Goal: Communication & Community: Answer question/provide support

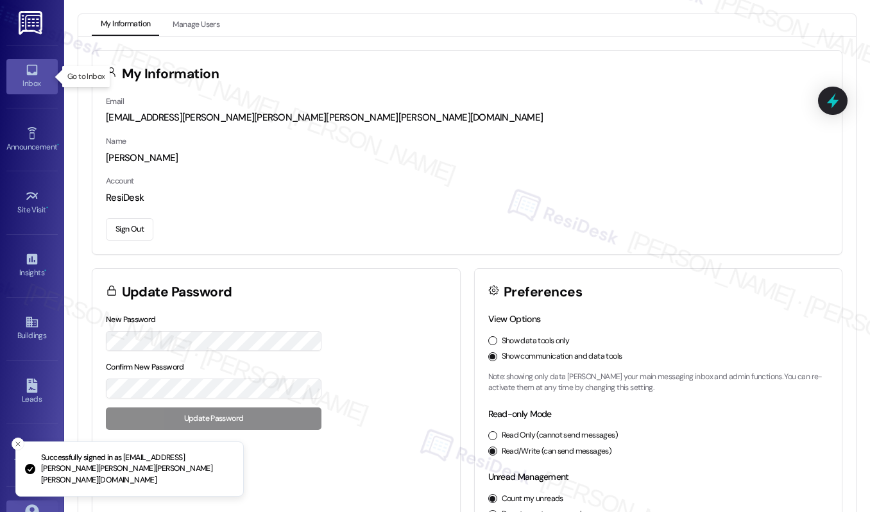
click at [29, 79] on div "Inbox" at bounding box center [32, 83] width 64 height 13
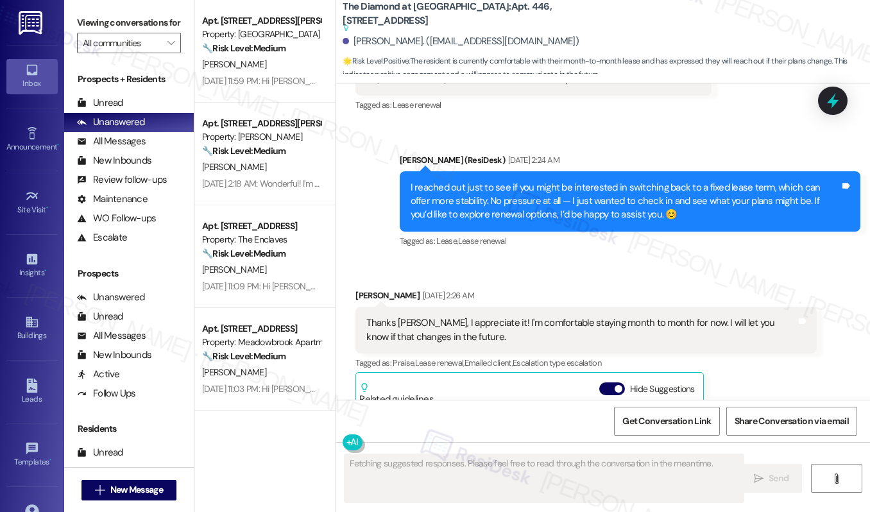
scroll to position [2680, 0]
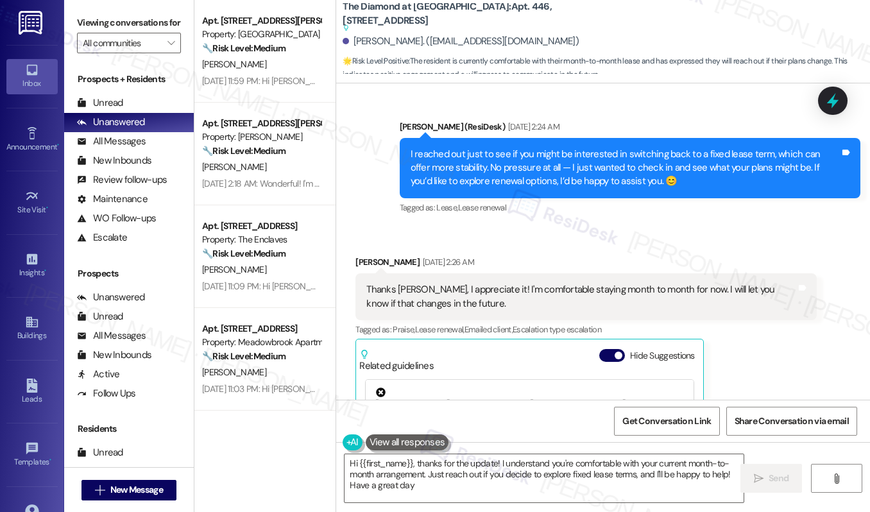
type textarea "Hi {{first_name}}, thanks for the update! I understand you're comfortable with …"
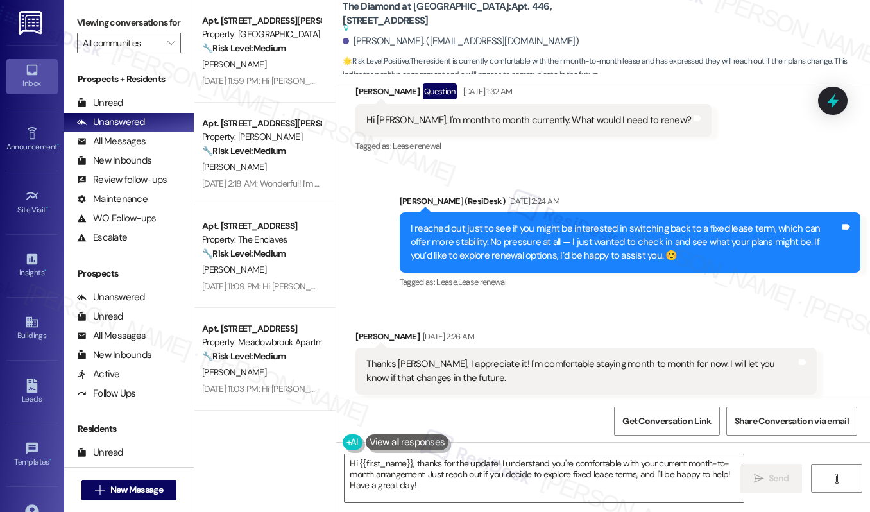
scroll to position [2612, 0]
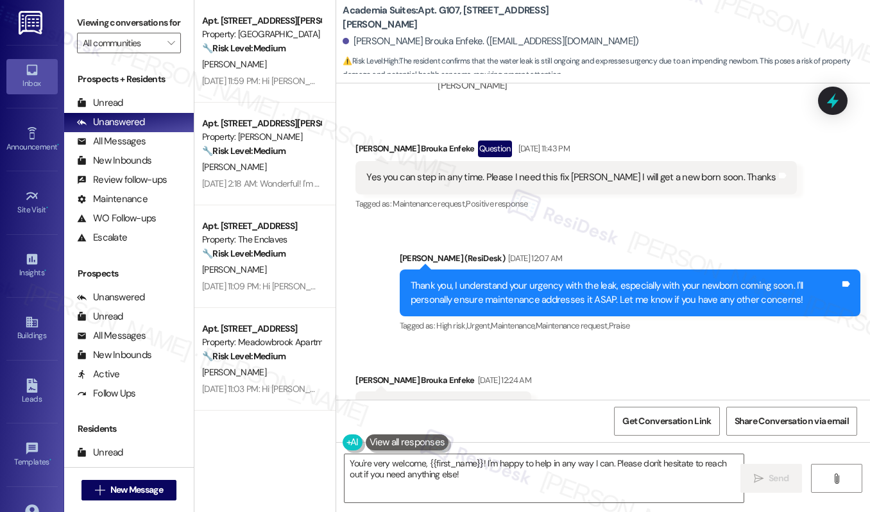
scroll to position [5059, 0]
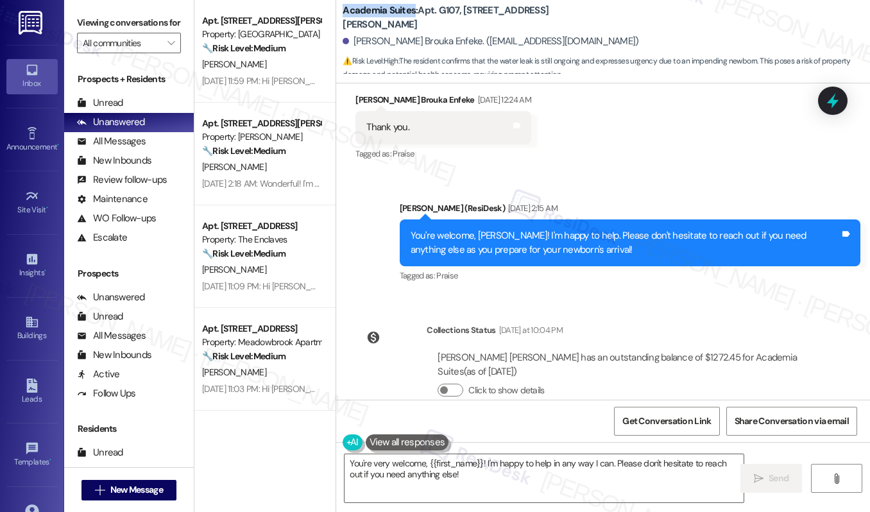
drag, startPoint x: 341, startPoint y: 19, endPoint x: 411, endPoint y: 15, distance: 70.0
click at [411, 15] on b "Academia Suites: Apt. G107, 1100 Godfrey Ave" at bounding box center [471, 18] width 257 height 28
copy b "Academia Suites"
click at [421, 467] on textarea "You're very welcome, {{first_name}}! I'm happy to help in any way I can. Please…" at bounding box center [544, 478] width 399 height 48
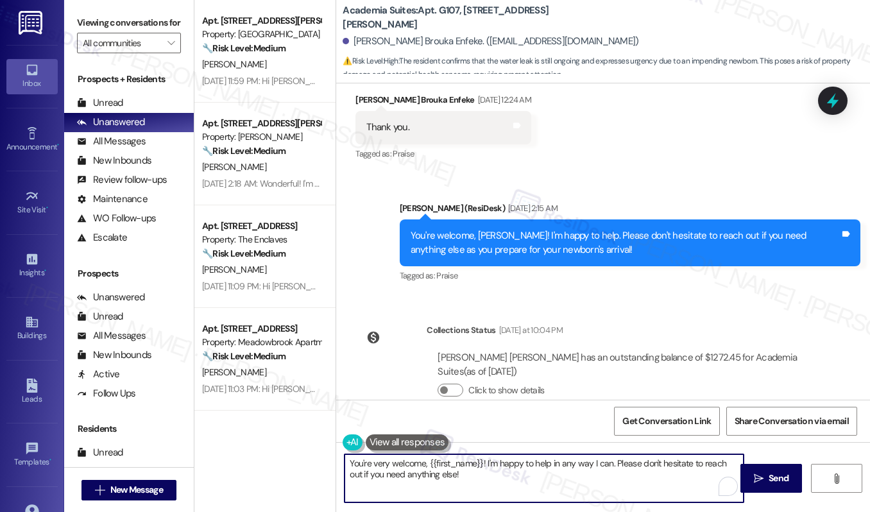
click at [421, 467] on textarea "You're very welcome, {{first_name}}! I'm happy to help in any way I can. Please…" at bounding box center [544, 478] width 399 height 48
paste textarea "Hi Gael, Sorry about the leak, it's coming from the apt above. My maintenance t…"
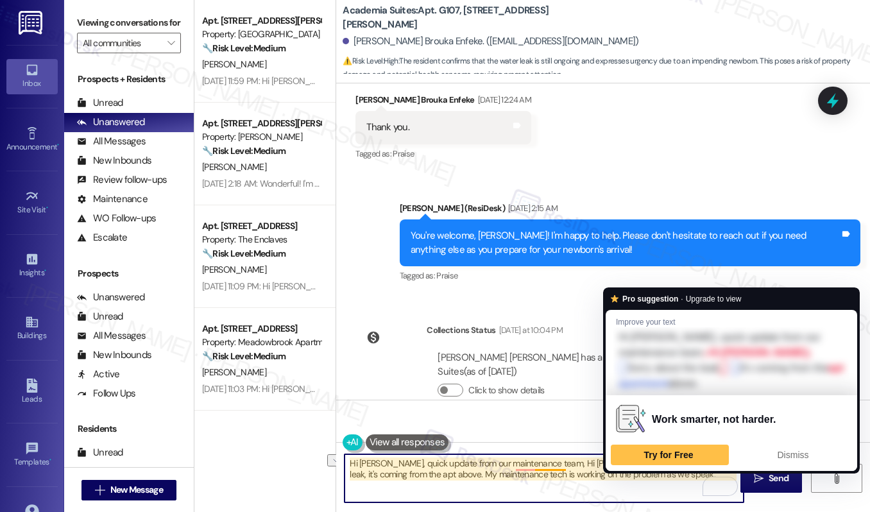
drag, startPoint x: 538, startPoint y: 463, endPoint x: 644, endPoint y: 465, distance: 105.9
click at [644, 465] on textarea "Hi Gael, quick update from our maintenance team, Hi Gael, Sorry about the leak,…" at bounding box center [544, 478] width 399 height 48
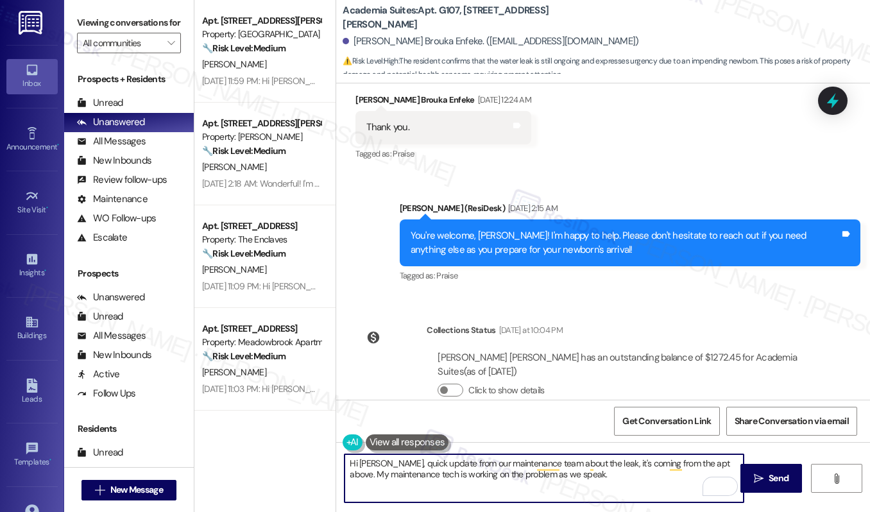
click at [711, 465] on textarea "Hi Gael, quick update from our maintenance team about the leak, it's coming fro…" at bounding box center [544, 478] width 399 height 48
drag, startPoint x: 416, startPoint y: 476, endPoint x: 578, endPoint y: 478, distance: 162.4
click at [578, 478] on textarea "Hi Gael, quick update from our maintenance team about the leak, it's coming fro…" at bounding box center [544, 478] width 399 height 48
type textarea "Hi Gael, quick update from our maintenance team about the leak, it's coming fro…"
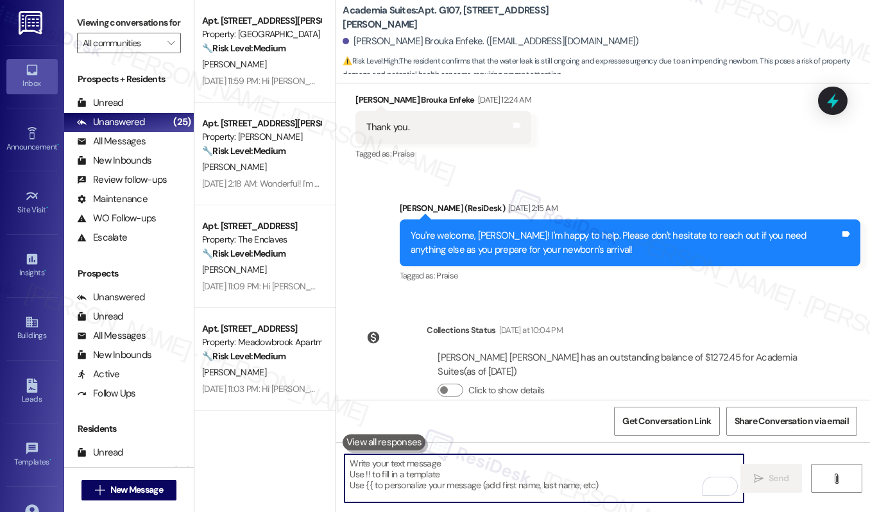
click at [397, 463] on textarea "To enrich screen reader interactions, please activate Accessibility in Grammarl…" at bounding box center [544, 478] width 399 height 48
paste textarea "Hi Gael, just a quick update from our maintenance team regarding the leak. It w…"
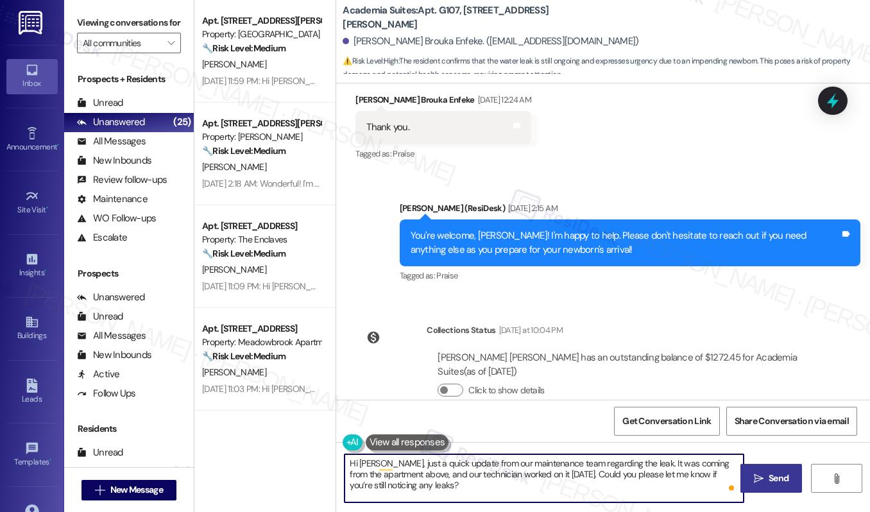
type textarea "Hi Gael, just a quick update from our maintenance team regarding the leak. It w…"
click at [766, 475] on span "Send" at bounding box center [778, 478] width 25 height 13
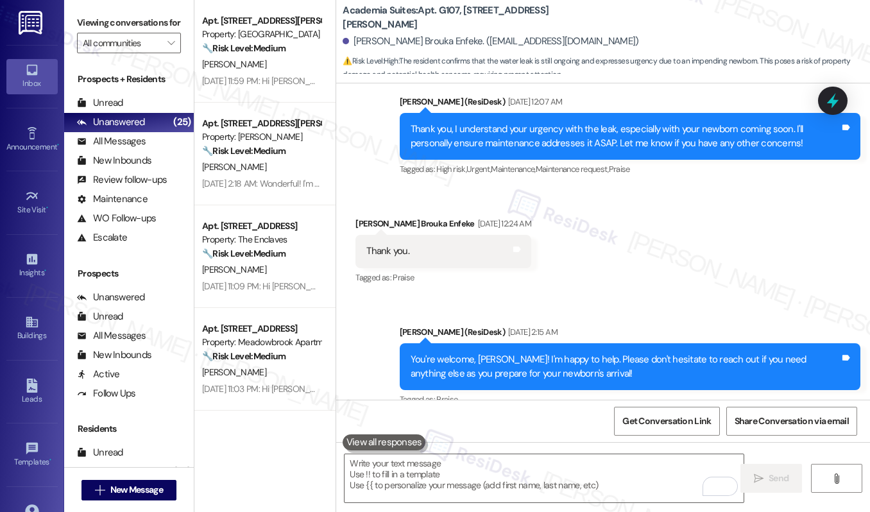
scroll to position [5176, 0]
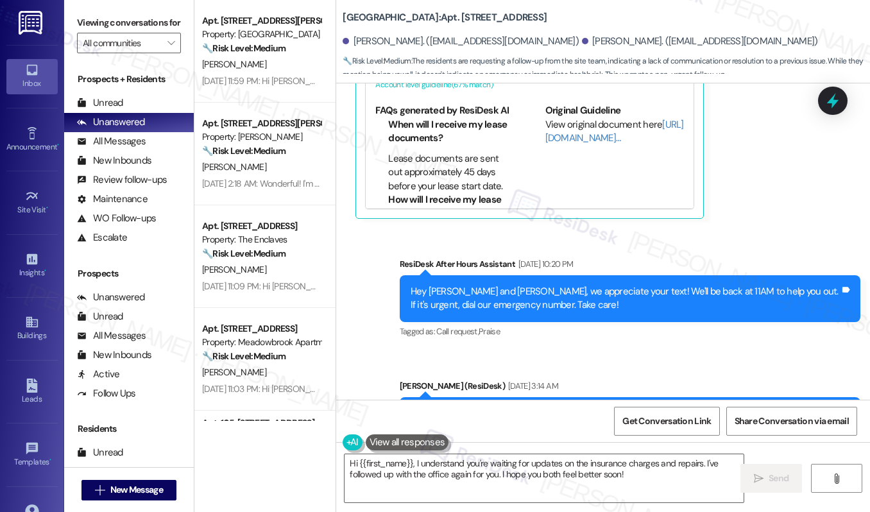
scroll to position [14535, 0]
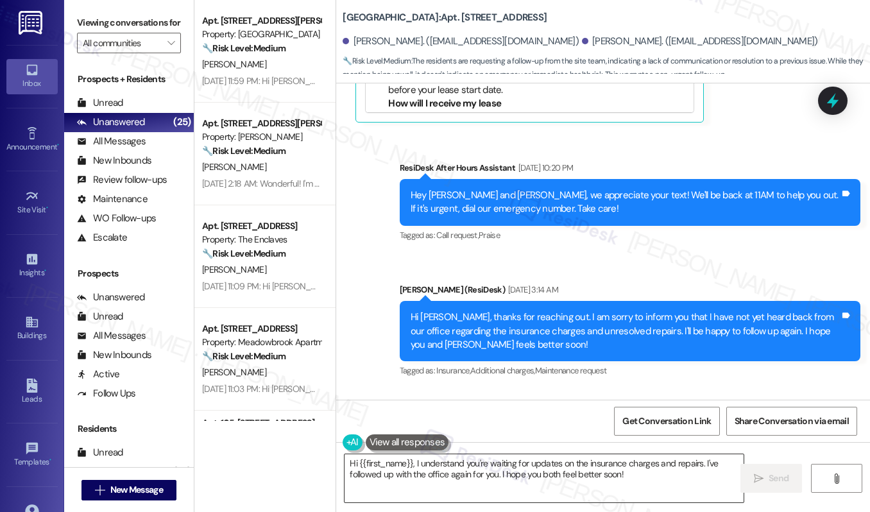
click at [442, 474] on textarea "Hi {{first_name}}, I understand you're waiting for updates on the insurance cha…" at bounding box center [544, 478] width 399 height 48
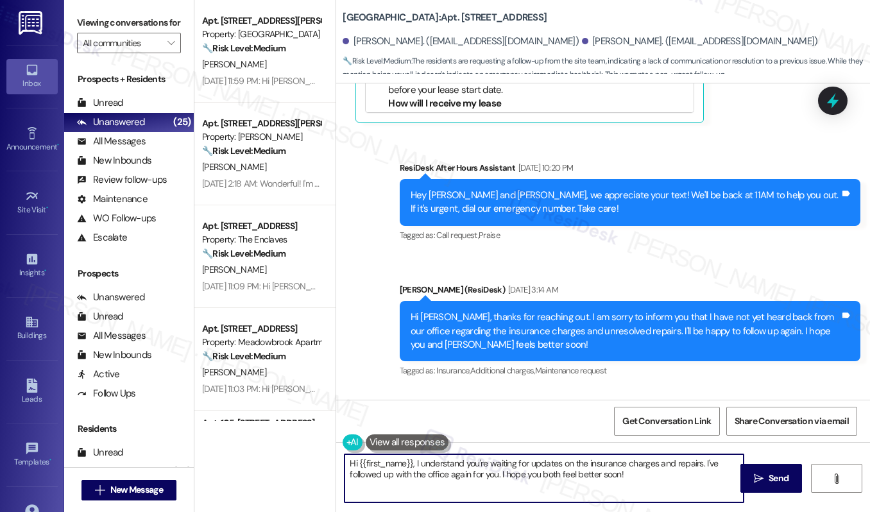
click at [442, 474] on textarea "Hi {{first_name}}, I understand you're waiting for updates on the insurance cha…" at bounding box center [544, 478] width 399 height 48
click at [583, 497] on textarea "Hi {{first_name}}, I understand you're waiting for updates on the insurance cha…" at bounding box center [544, 478] width 399 height 48
drag, startPoint x: 654, startPoint y: 481, endPoint x: 296, endPoint y: 458, distance: 358.9
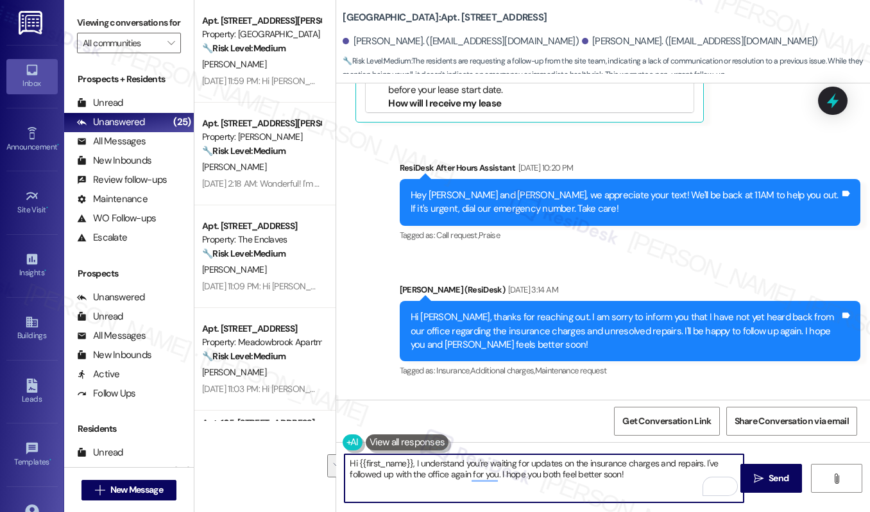
click at [296, 458] on div "Apt. D121, 440 W. Sedgwick St Property: Sedgwick Gardens 🔧 Risk Level: Medium T…" at bounding box center [532, 256] width 676 height 512
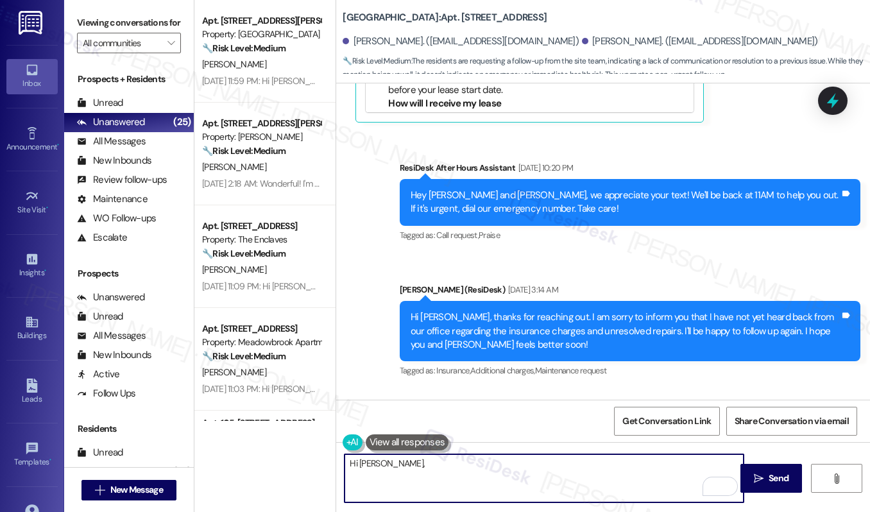
paste textarea "Please bring a copy of your of renter's insurance to the office and we'll corre…"
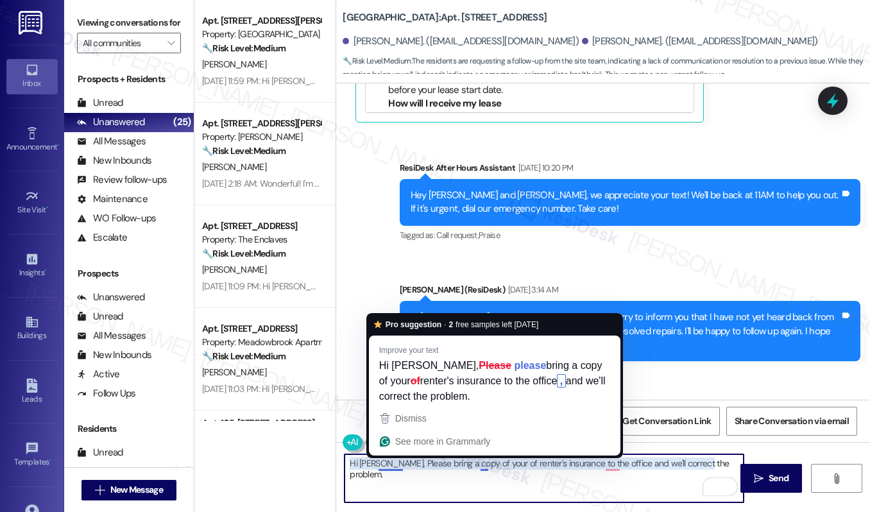
click at [380, 465] on textarea "Hi Sally, Please bring a copy of your of renter's insurance to the office and w…" at bounding box center [544, 478] width 399 height 48
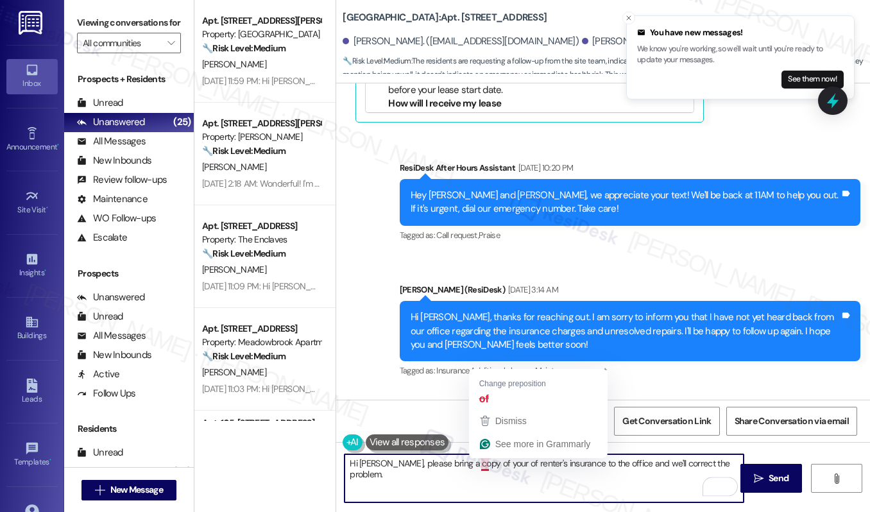
click at [483, 466] on textarea "Hi Sally, please bring a copy of your of renter's insurance to the office and w…" at bounding box center [544, 478] width 399 height 48
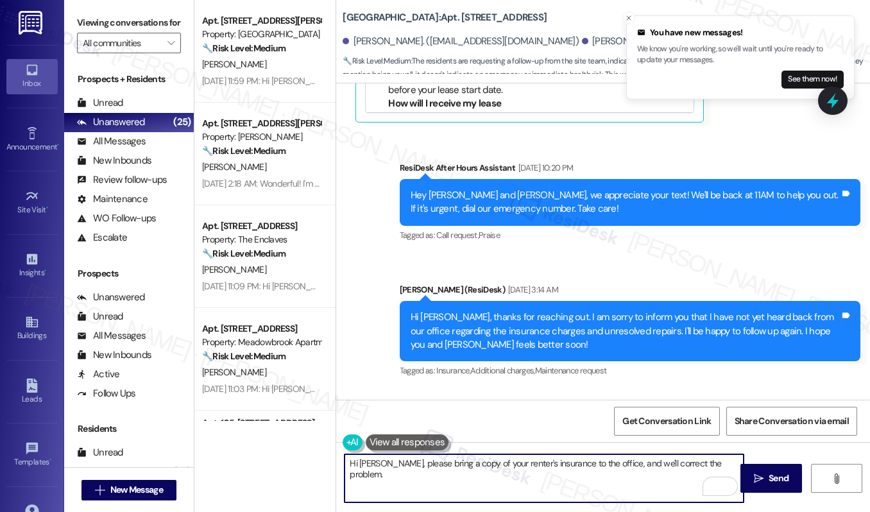
click at [727, 467] on textarea "Hi Sally, please bring a copy of your renter's insurance to the office, and we'…" at bounding box center [544, 478] width 399 height 48
click at [378, 467] on textarea "Hi Sally, please bring a copy of your renter's insurance to the office, and we'…" at bounding box center [544, 478] width 399 height 48
type textarea "Hi Sally, quick update from our site team: please bring a copy of your renter's…"
click at [490, 480] on textarea "Hi Sally, quick update from our site team: please bring a copy of your renter's…" at bounding box center [544, 478] width 399 height 48
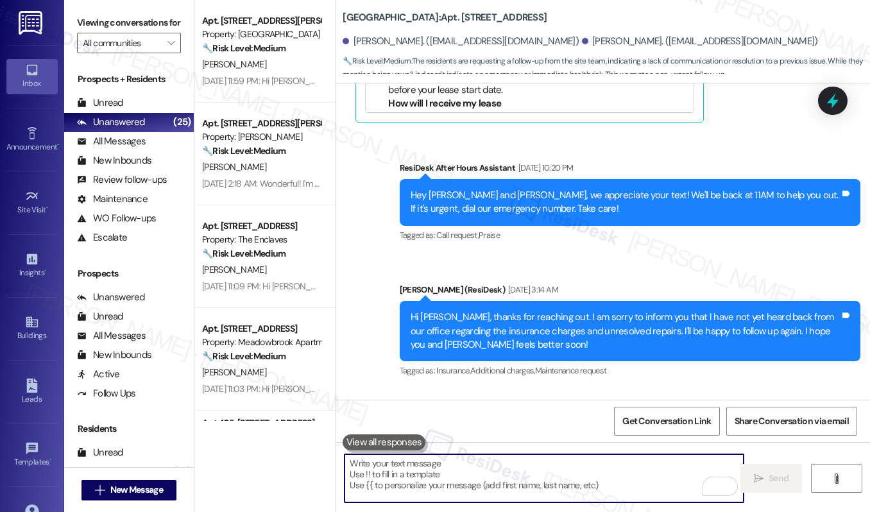
click at [446, 480] on textarea "To enrich screen reader interactions, please activate Accessibility in Grammarl…" at bounding box center [544, 478] width 399 height 48
paste textarea "Hi Sally, quick update from our site team. Please bring a copy of your renter’s…"
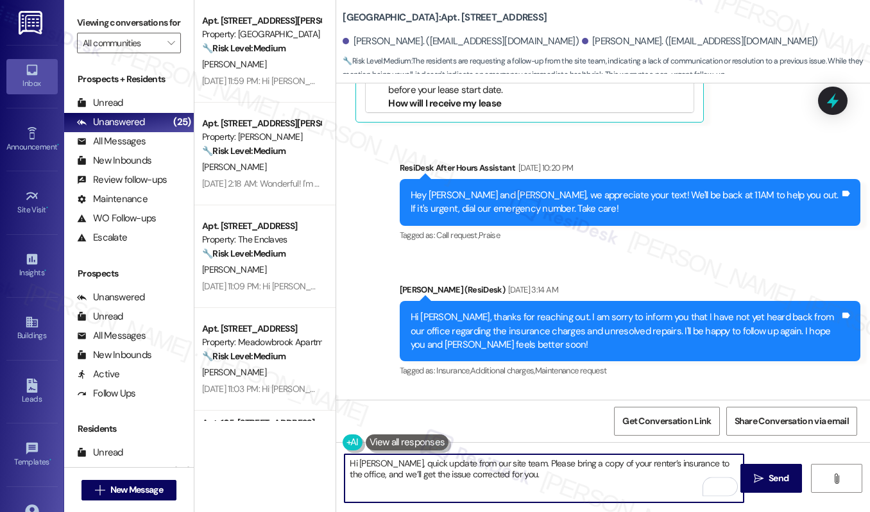
click at [517, 486] on textarea "Hi Sally, quick update from our site team. Please bring a copy of your renter’s…" at bounding box center [544, 478] width 399 height 48
type textarea "Hi Sally, quick update from our site team. Please bring a copy of your renter’s…"
click at [775, 483] on span "Send" at bounding box center [779, 478] width 20 height 13
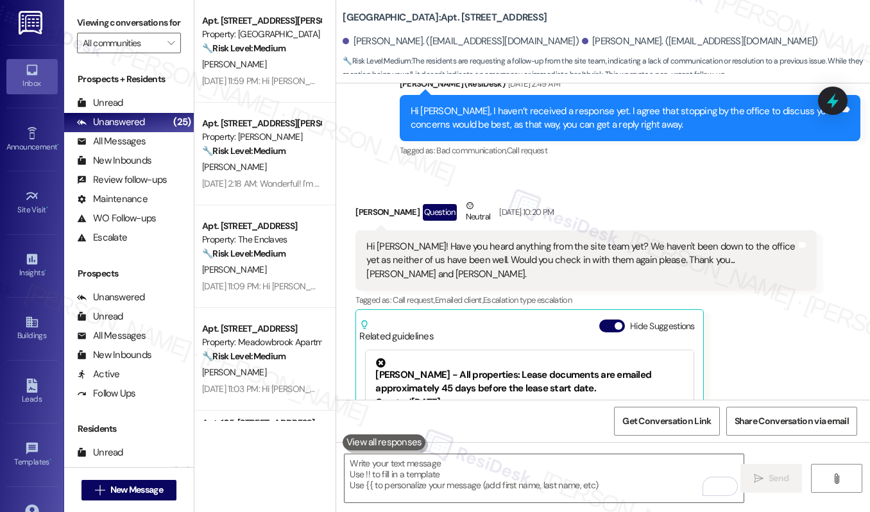
scroll to position [14638, 0]
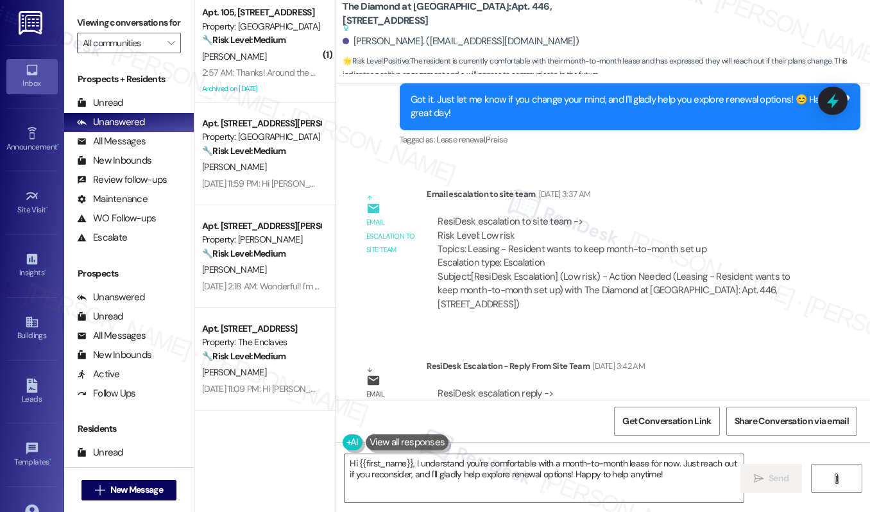
scroll to position [3243, 0]
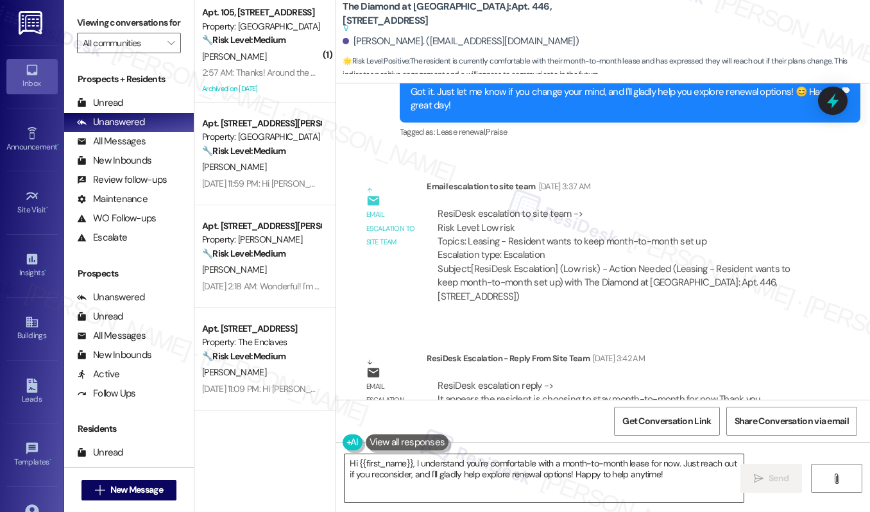
click at [467, 459] on textarea "Hi {{first_name}}, I understand you're comfortable with a month-to-month lease …" at bounding box center [544, 478] width 399 height 48
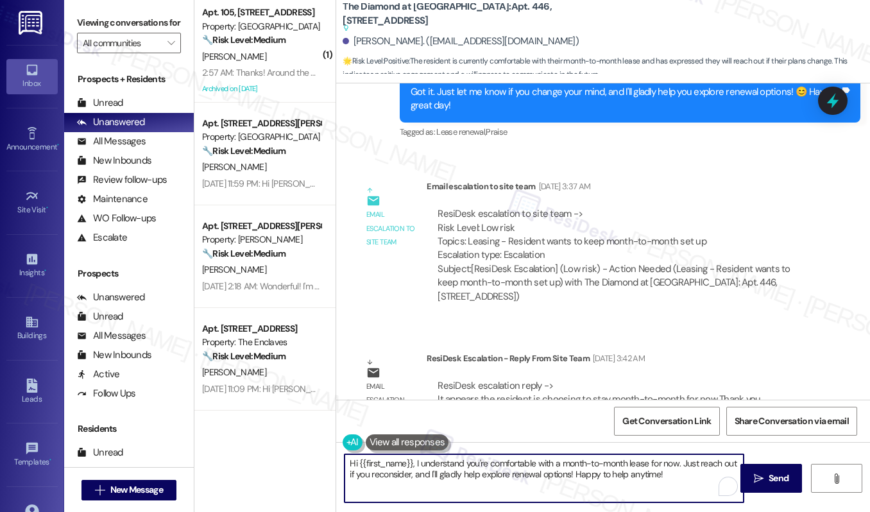
click at [467, 459] on textarea "Hi {{first_name}}, I understand you're comfortable with a month-to-month lease …" at bounding box center [544, 478] width 399 height 48
type textarea "Hi [PERSON_NAME], quick update from leasing team. They have just acknowledged y…"
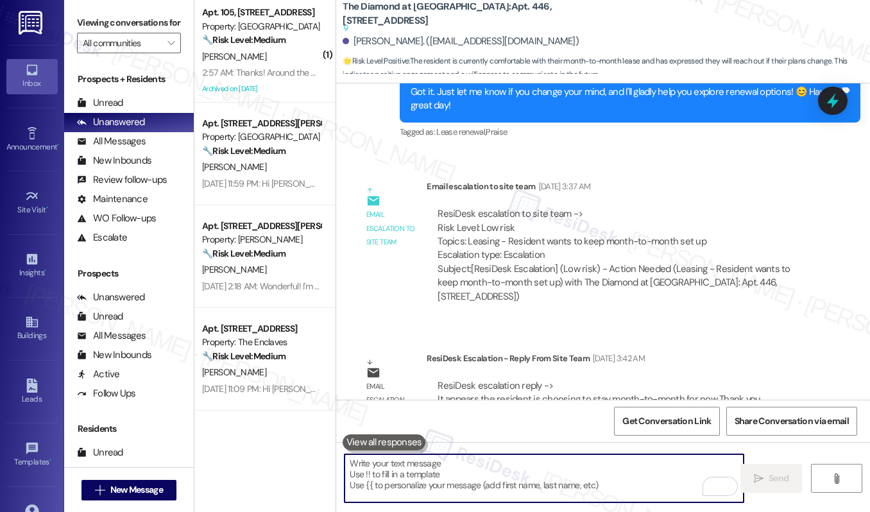
click at [406, 481] on textarea "To enrich screen reader interactions, please activate Accessibility in Grammarl…" at bounding box center [544, 478] width 399 height 48
paste textarea "Hi [PERSON_NAME], quick update from our leasing team: they’ve acknowledged your…"
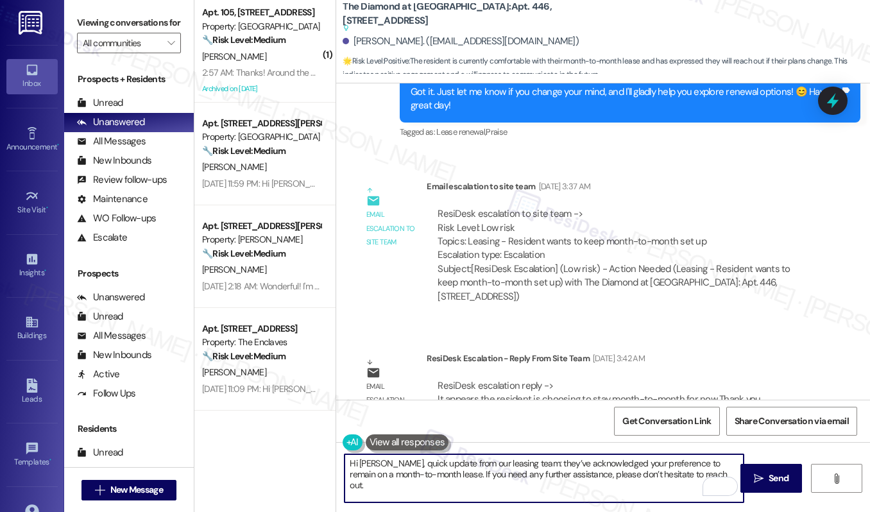
click at [571, 476] on textarea "Hi [PERSON_NAME], quick update from our leasing team: they’ve acknowledged your…" at bounding box center [544, 478] width 399 height 48
type textarea "Hi [PERSON_NAME], quick update from our leasing team: they’ve acknowledged your…"
click at [768, 479] on span "Send" at bounding box center [778, 478] width 25 height 13
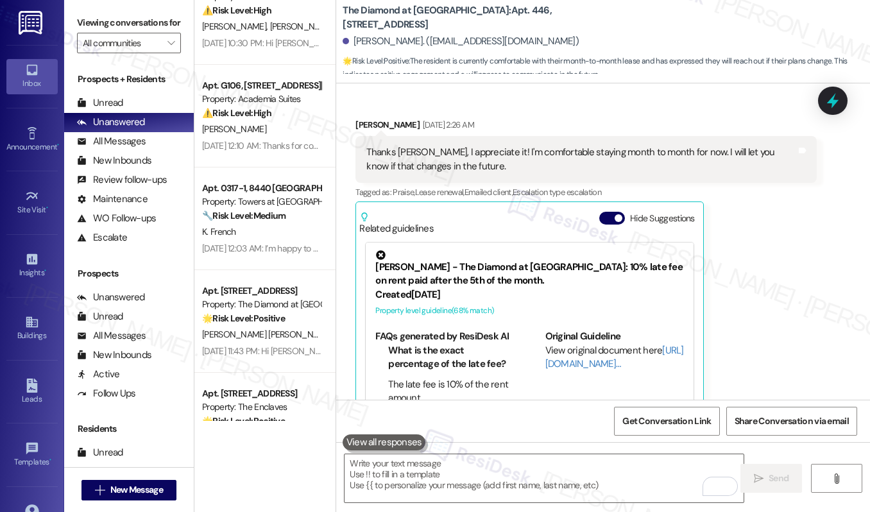
scroll to position [1298, 0]
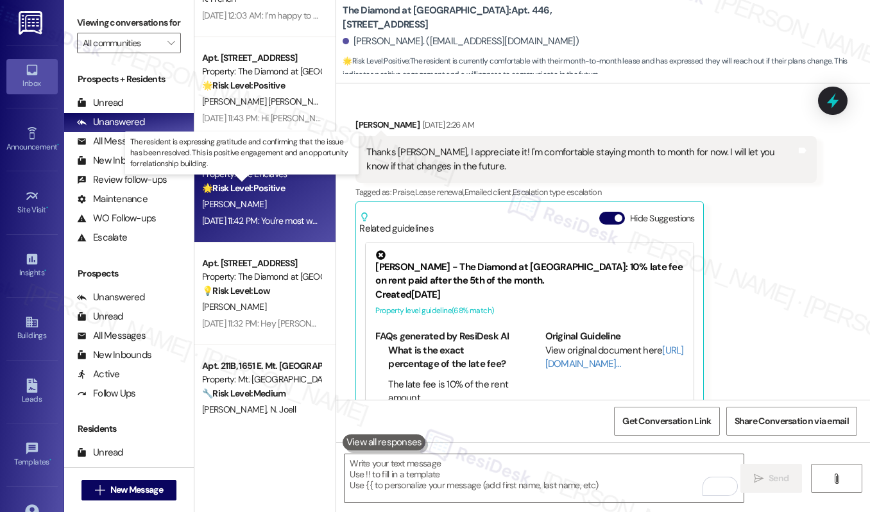
click at [266, 188] on strong "🌟 Risk Level: Positive" at bounding box center [243, 188] width 83 height 12
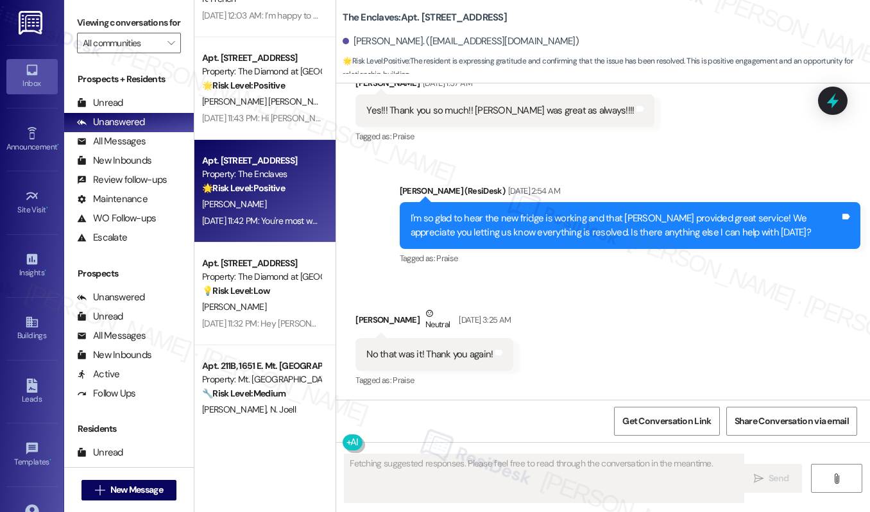
scroll to position [3175, 0]
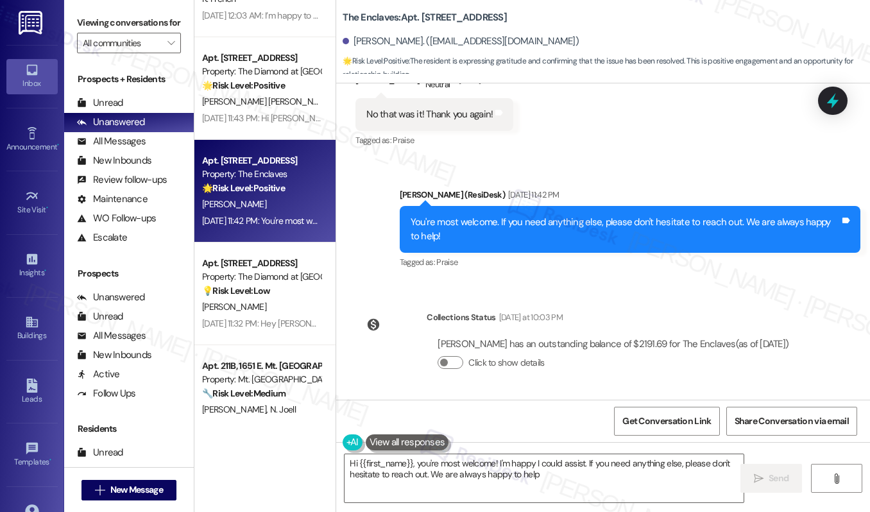
type textarea "Hi {{first_name}}, you're most welcome! I'm happy I could assist. If you need a…"
